Goal: Transaction & Acquisition: Book appointment/travel/reservation

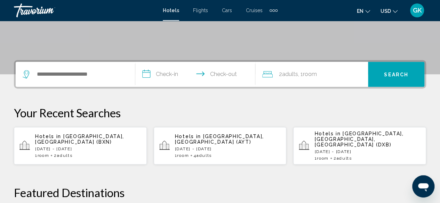
scroll to position [167, 0]
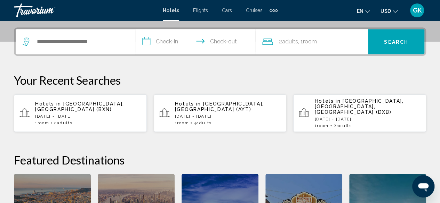
click at [76, 107] on div "Hotels in [GEOGRAPHIC_DATA], [GEOGRAPHIC_DATA] (BXN) [DATE] - [DATE] 1 Room roo…" at bounding box center [88, 113] width 106 height 24
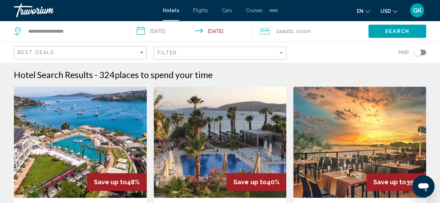
click at [76, 107] on img "Main content" at bounding box center [80, 142] width 133 height 111
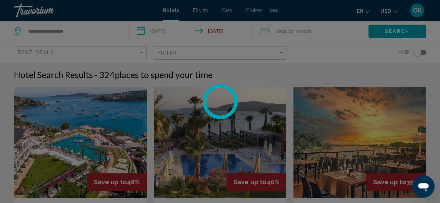
scroll to position [84, 0]
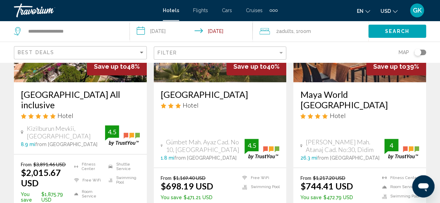
scroll to position [130, 0]
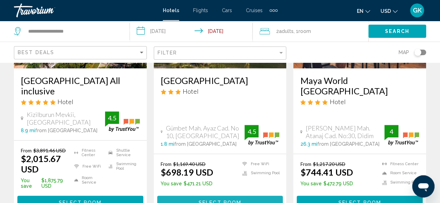
click at [246, 197] on button "Select Room" at bounding box center [220, 202] width 126 height 13
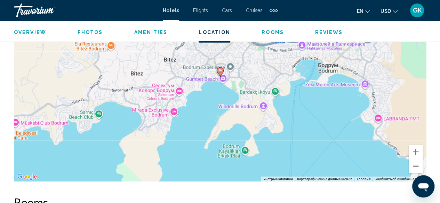
scroll to position [858, 0]
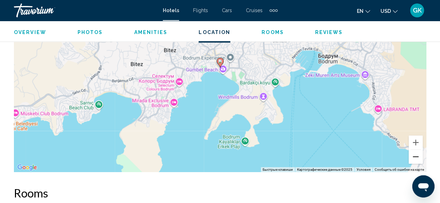
click at [417, 158] on button "Уменьшить" at bounding box center [416, 157] width 14 height 14
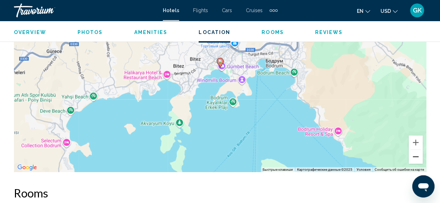
click at [417, 158] on button "Уменьшить" at bounding box center [416, 157] width 14 height 14
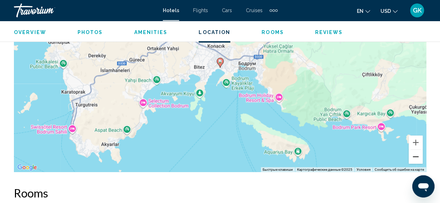
click at [417, 158] on button "Уменьшить" at bounding box center [416, 157] width 14 height 14
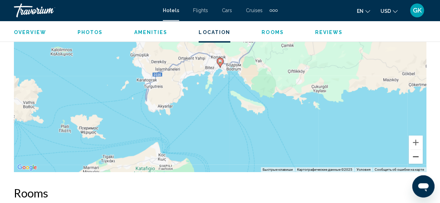
click at [417, 158] on button "Уменьшить" at bounding box center [416, 157] width 14 height 14
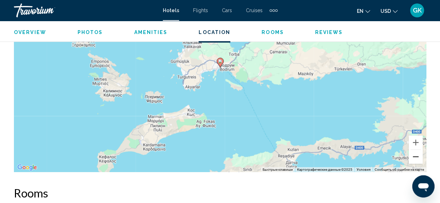
click at [417, 158] on button "Уменьшить" at bounding box center [416, 157] width 14 height 14
